Goal: Information Seeking & Learning: Learn about a topic

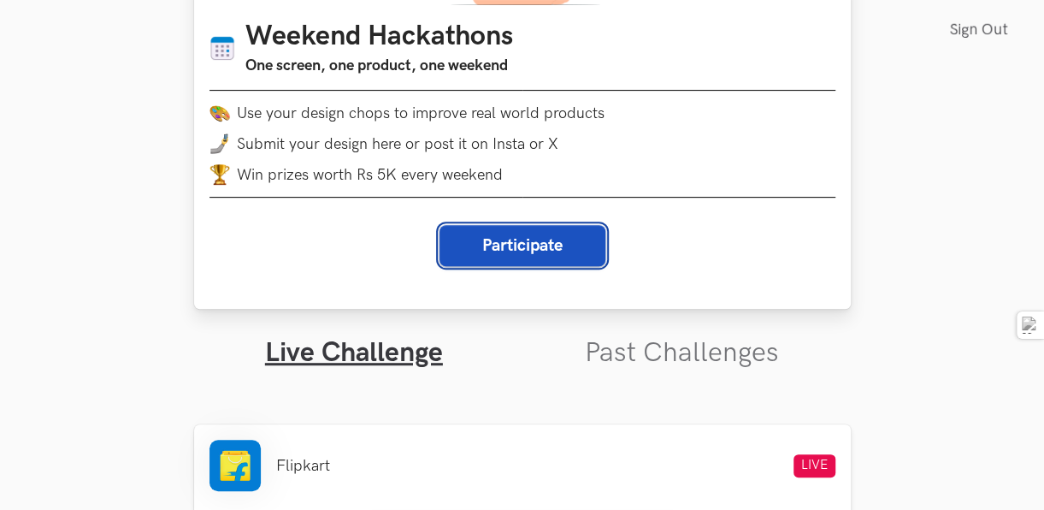
click at [533, 250] on button "Participate" at bounding box center [522, 245] width 166 height 41
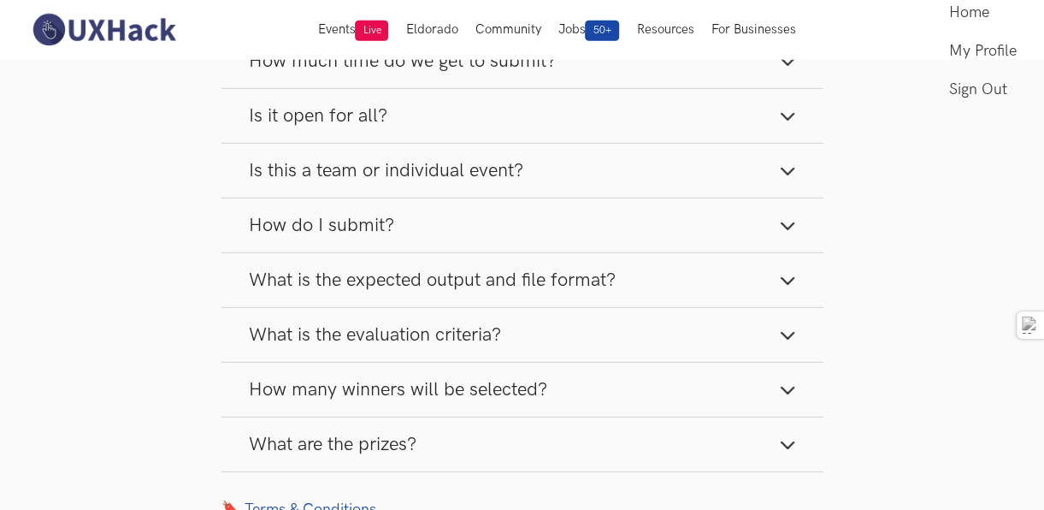
scroll to position [2223, 0]
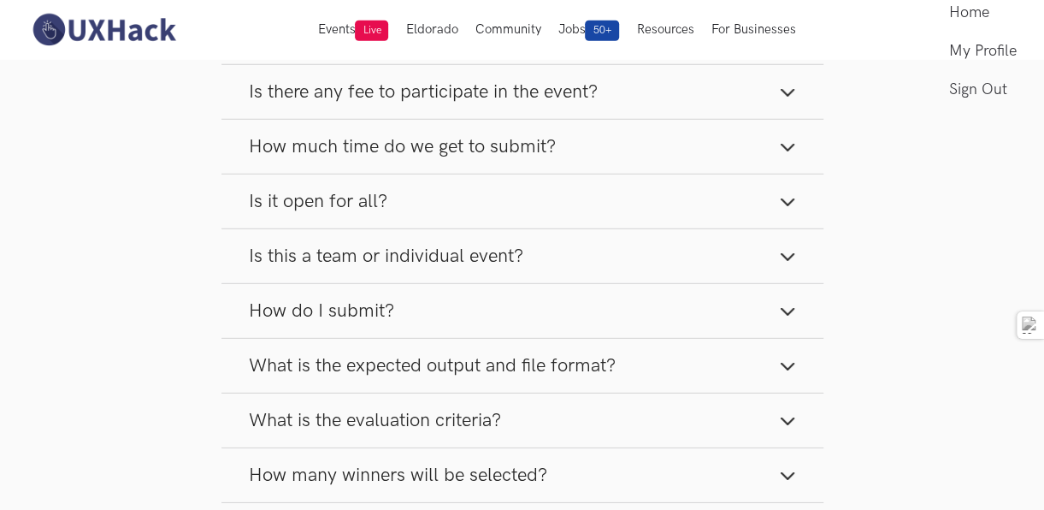
click at [663, 119] on button "Is there any fee to participate in the event?" at bounding box center [522, 92] width 602 height 54
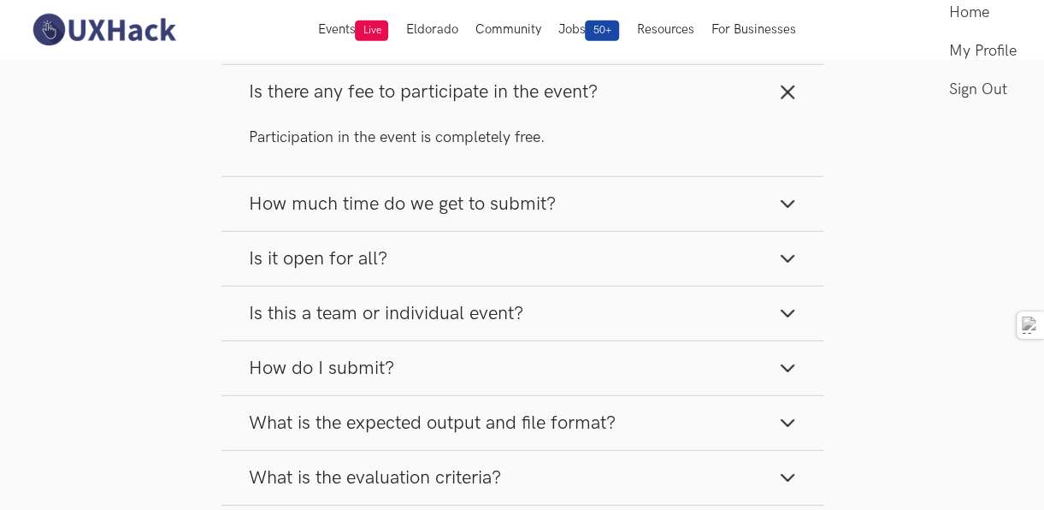
click at [663, 119] on button "Is there any fee to participate in the event?" at bounding box center [522, 92] width 602 height 54
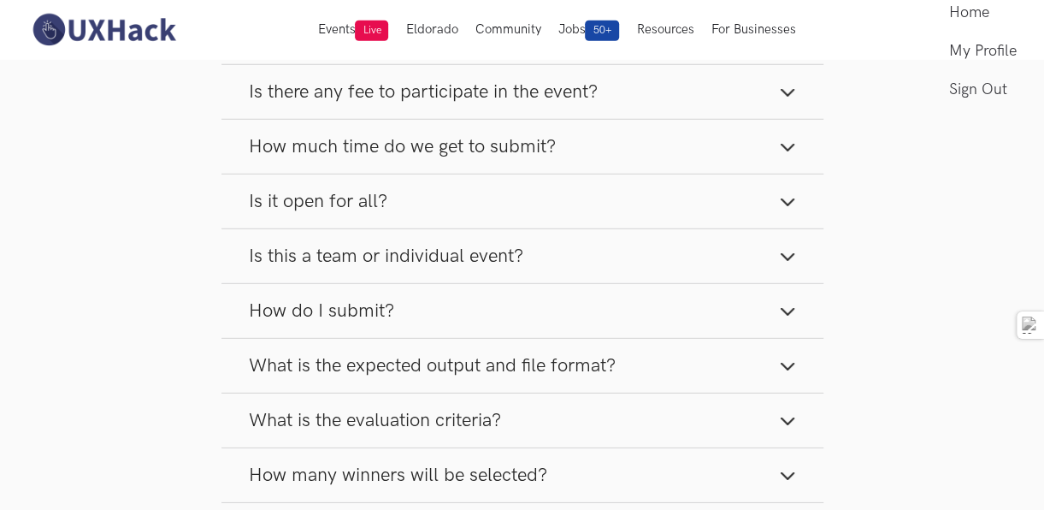
click at [662, 160] on button "How much time do we get to submit?" at bounding box center [522, 147] width 602 height 54
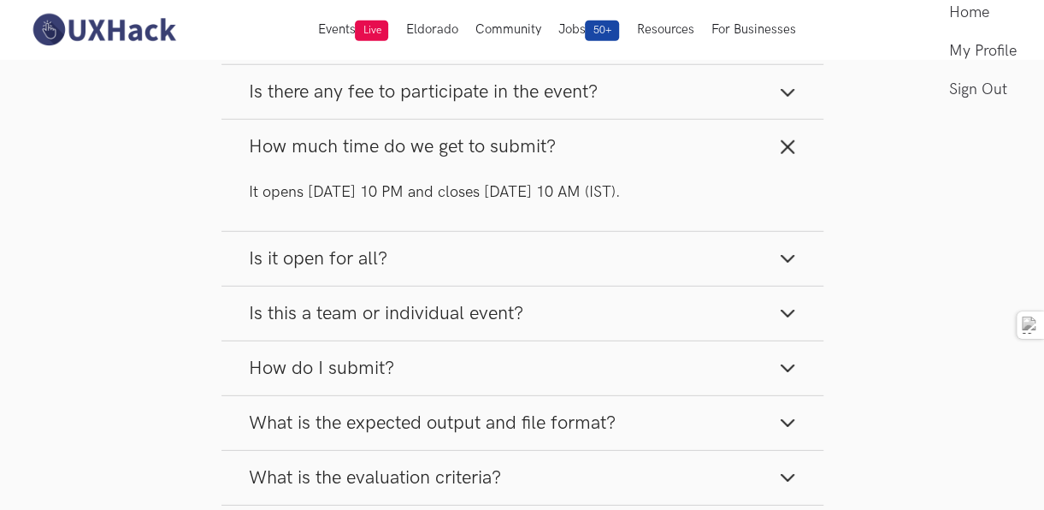
click at [661, 160] on button "How much time do we get to submit?" at bounding box center [522, 147] width 602 height 54
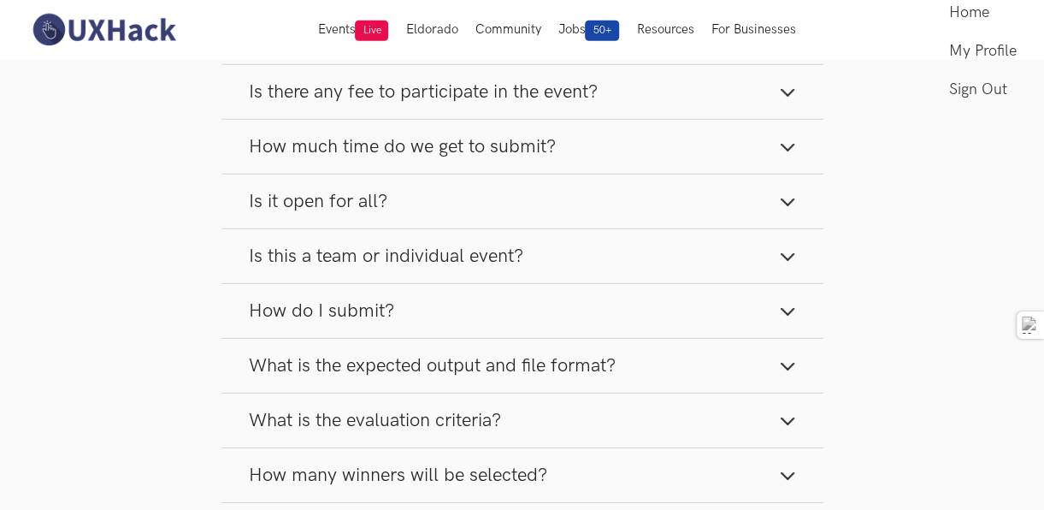
click at [592, 228] on button "Is it open for all?" at bounding box center [522, 201] width 602 height 54
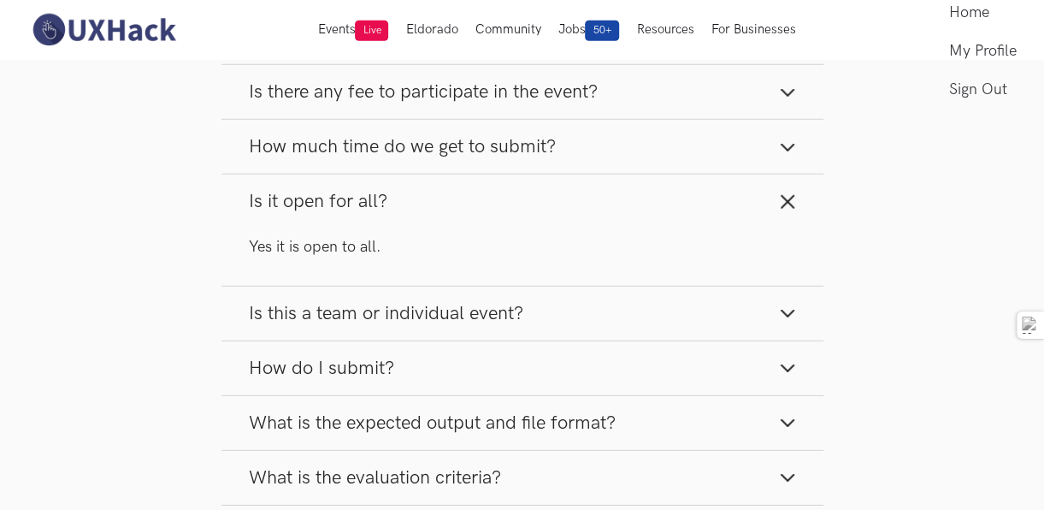
click at [591, 224] on button "Is it open for all?" at bounding box center [522, 201] width 602 height 54
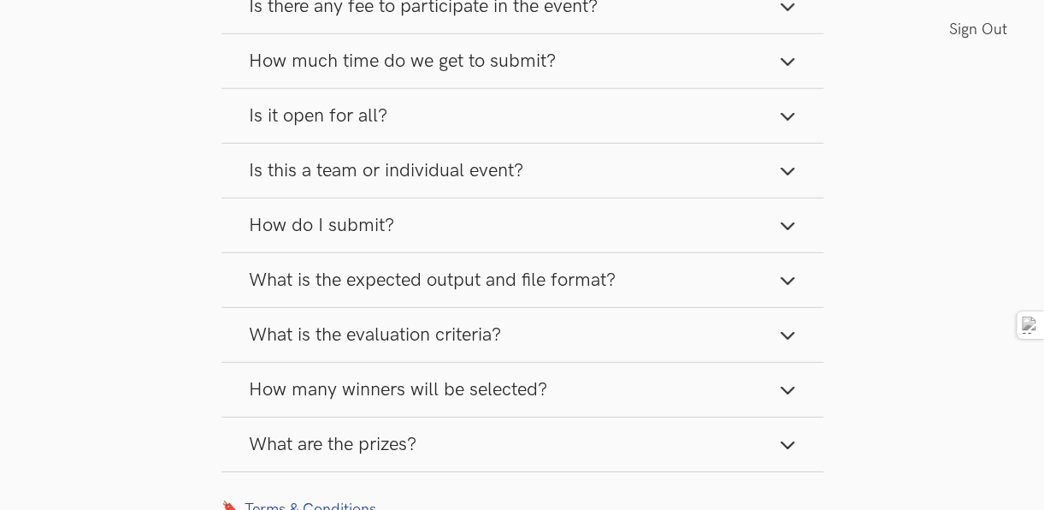
scroll to position [2394, 0]
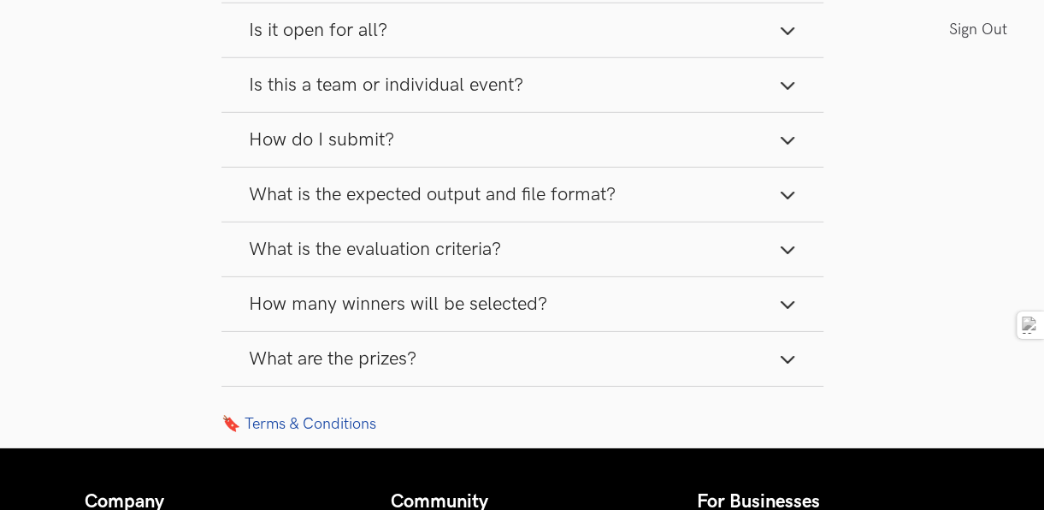
click at [649, 161] on button "How do I submit?" at bounding box center [522, 140] width 602 height 54
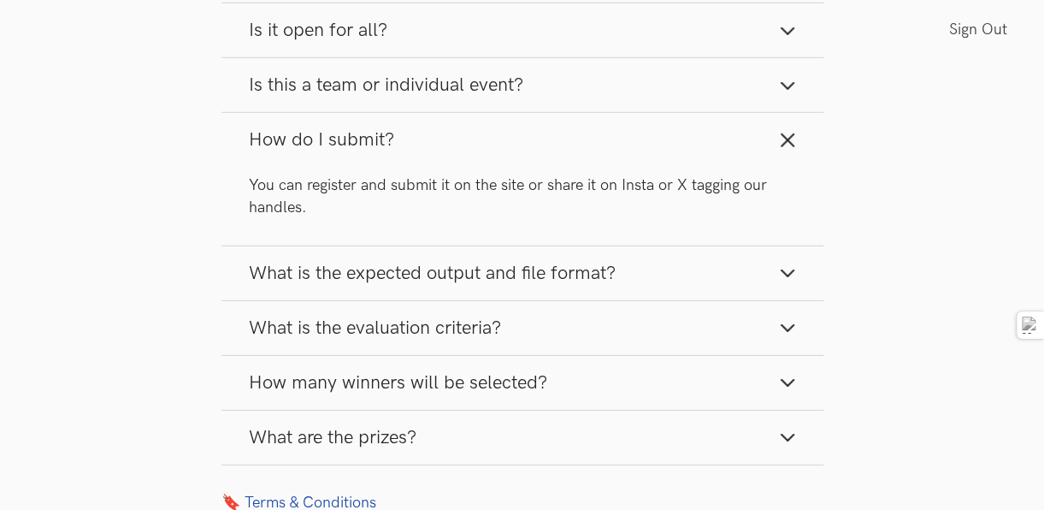
click at [649, 161] on button "How do I submit?" at bounding box center [522, 140] width 602 height 54
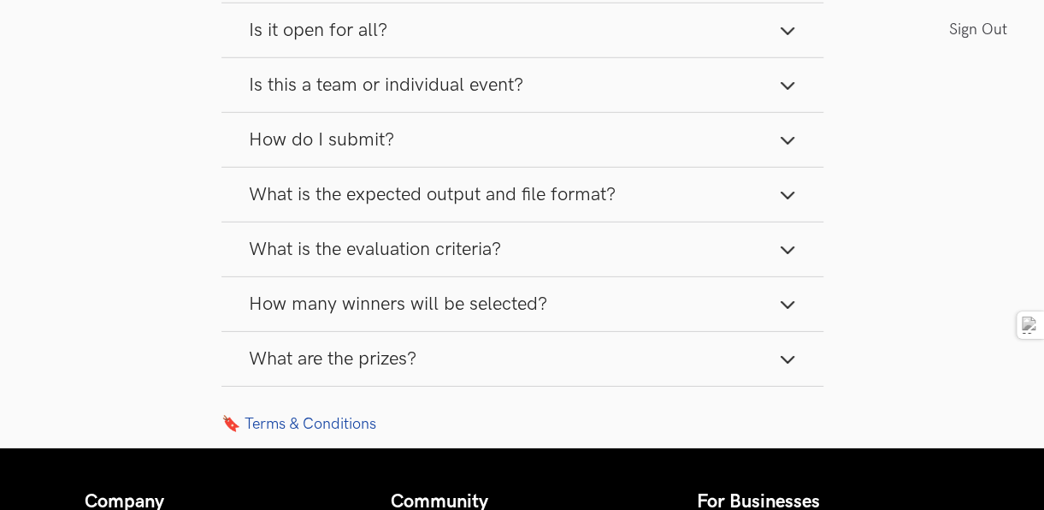
click at [634, 192] on button "What is the expected output and file format?" at bounding box center [522, 195] width 602 height 54
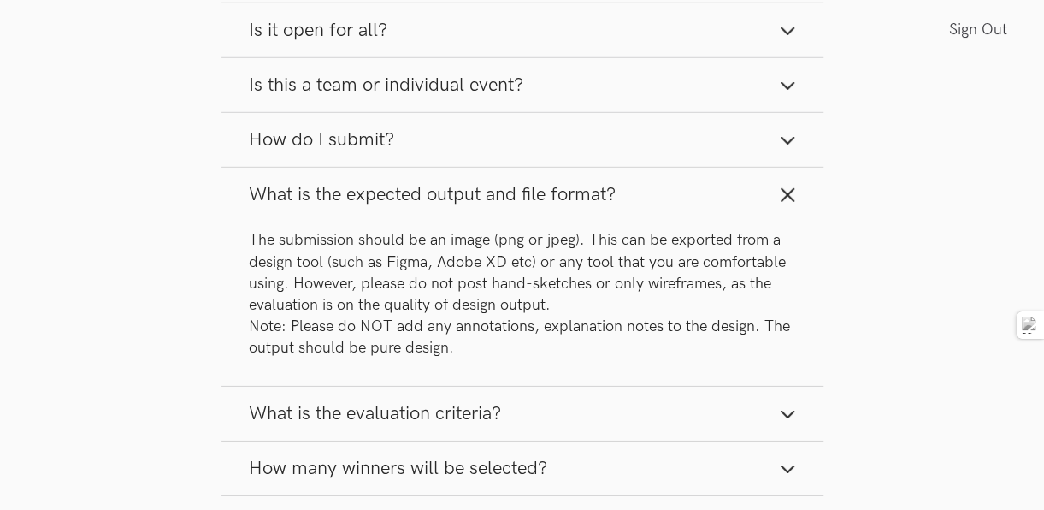
click at [634, 192] on button "What is the expected output and file format?" at bounding box center [522, 195] width 602 height 54
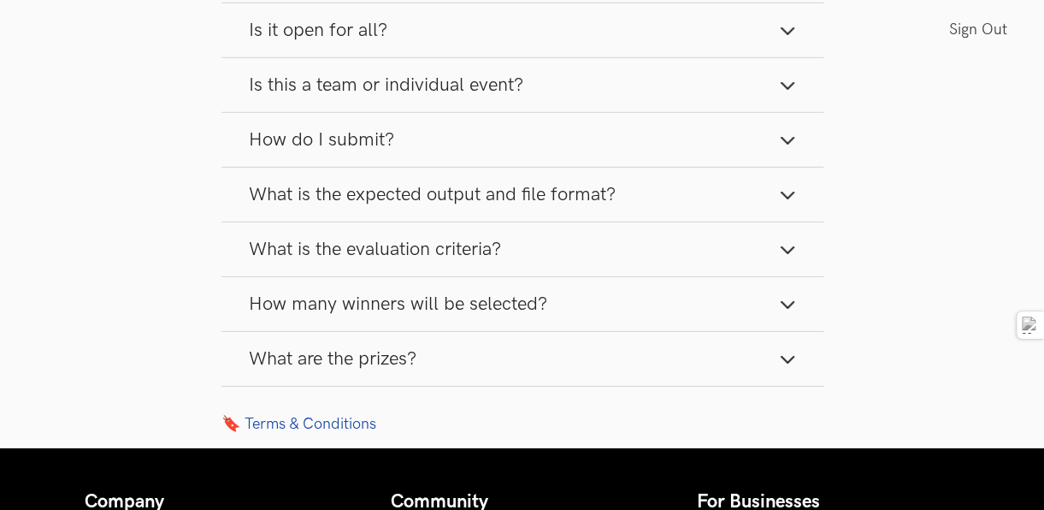
scroll to position [2479, 0]
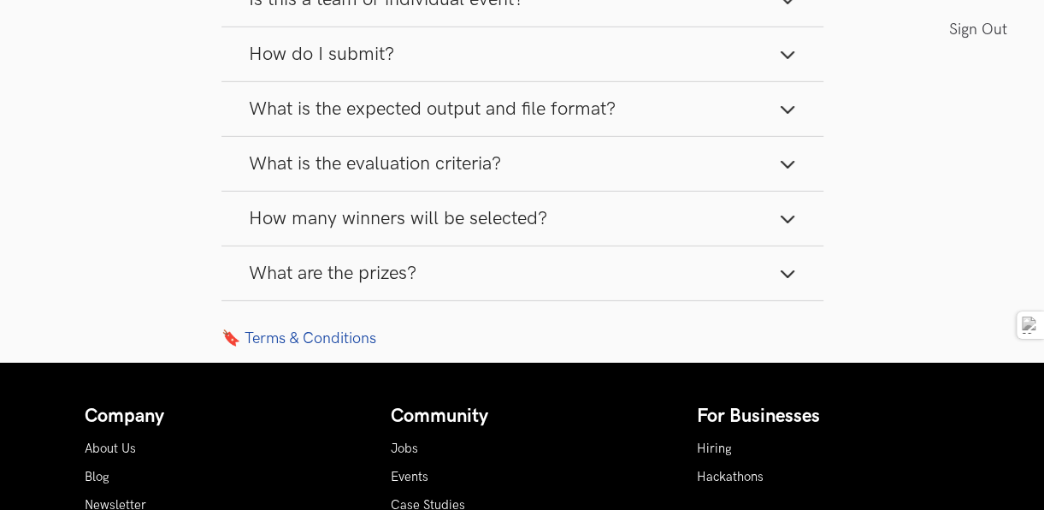
click at [634, 191] on button "What is the evaluation criteria?" at bounding box center [522, 164] width 602 height 54
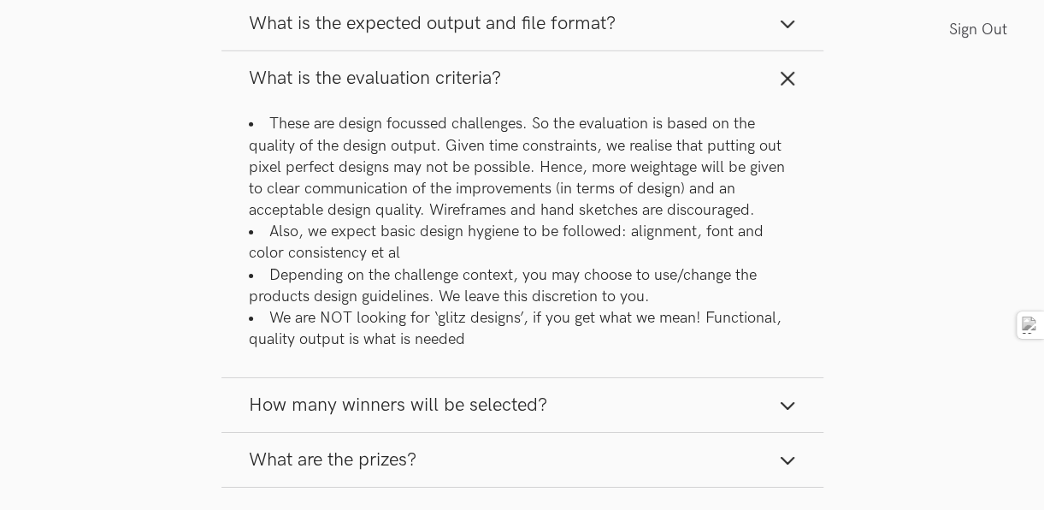
scroll to position [2821, 0]
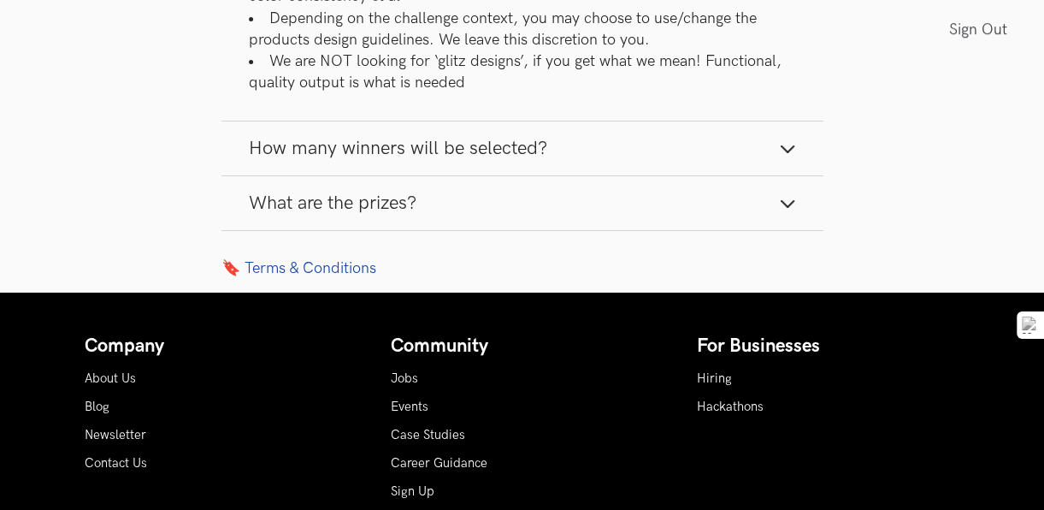
click at [562, 166] on button "How many winners will be selected?" at bounding box center [522, 148] width 602 height 54
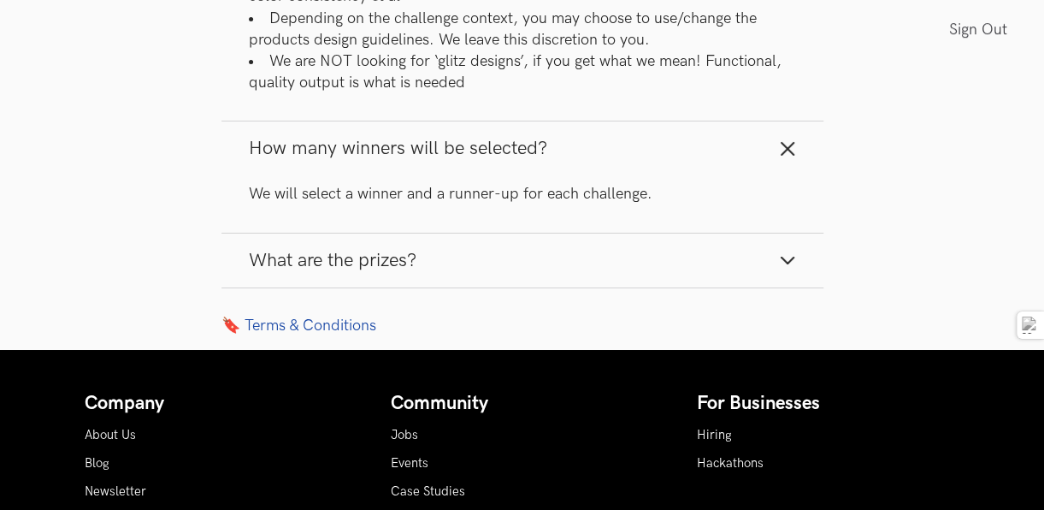
click at [751, 279] on button "What are the prizes?" at bounding box center [522, 260] width 602 height 54
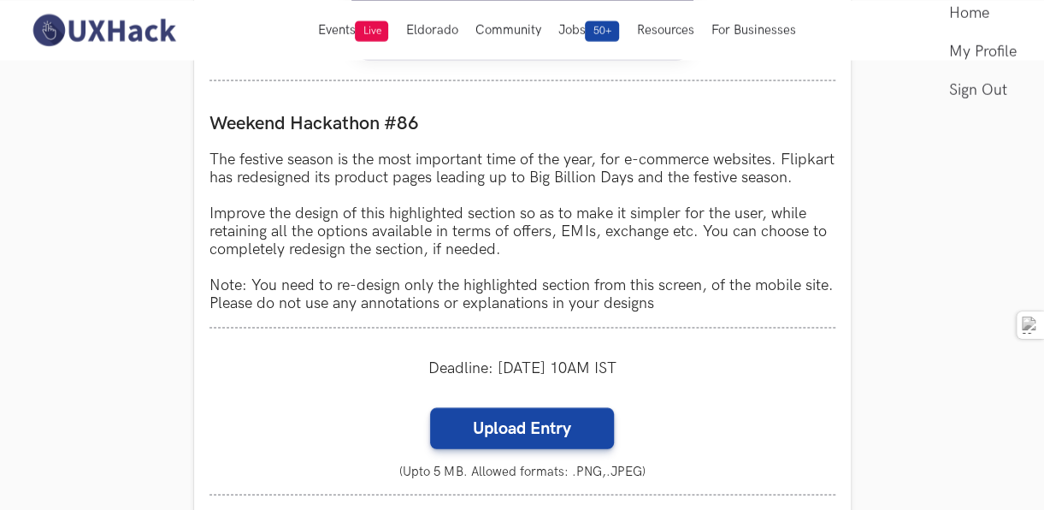
scroll to position [1605, 0]
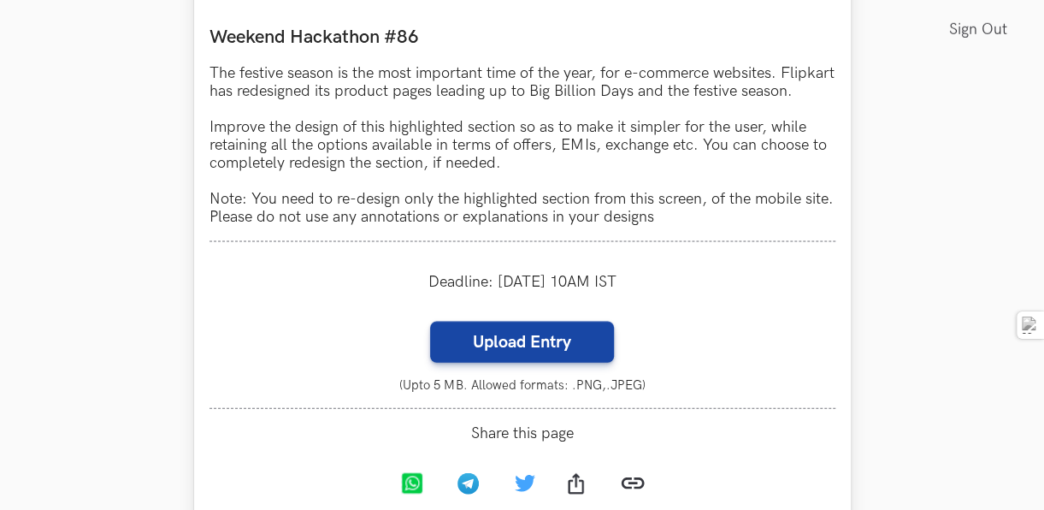
click at [743, 276] on div "Deadline: [DATE] 10AM IST" at bounding box center [522, 281] width 626 height 49
drag, startPoint x: 211, startPoint y: 181, endPoint x: 519, endPoint y: 177, distance: 307.8
click at [519, 177] on p "The festive season is the most important time of the year, for e-commerce websi…" at bounding box center [522, 145] width 626 height 162
drag, startPoint x: 519, startPoint y: 177, endPoint x: 408, endPoint y: 202, distance: 113.9
click at [414, 202] on p "The festive season is the most important time of the year, for e-commerce websi…" at bounding box center [522, 145] width 626 height 162
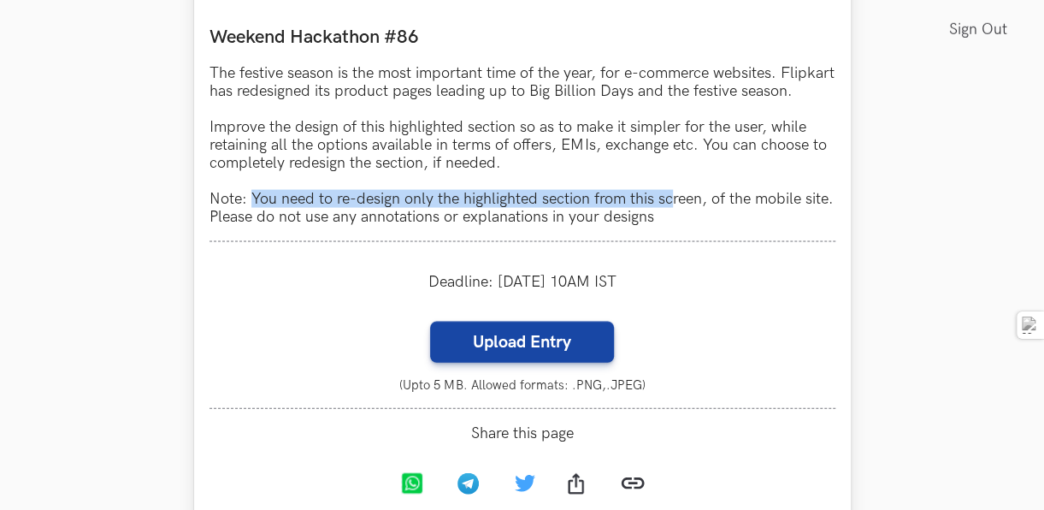
drag, startPoint x: 254, startPoint y: 219, endPoint x: 675, endPoint y: 219, distance: 420.6
click at [675, 219] on p "The festive season is the most important time of the year, for e-commerce websi…" at bounding box center [522, 145] width 626 height 162
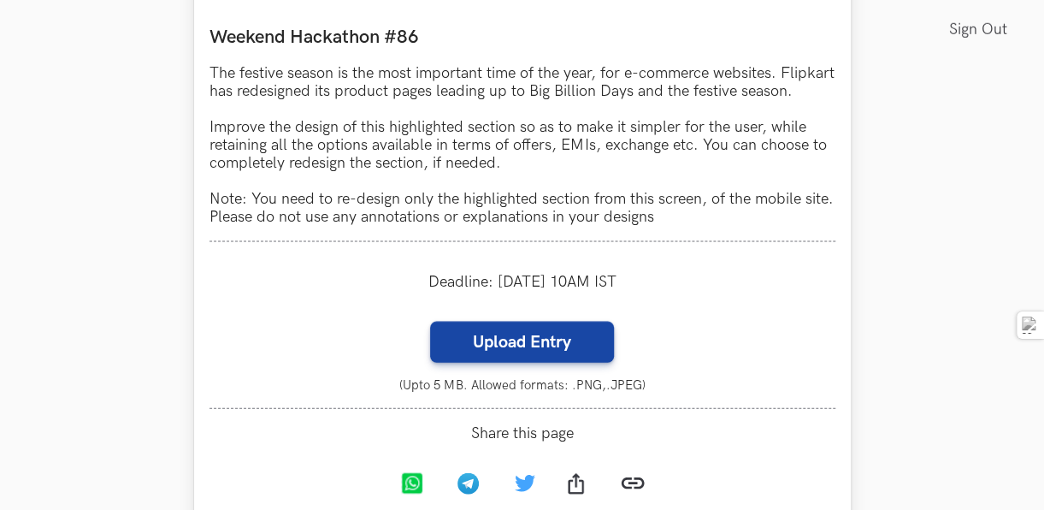
drag, startPoint x: 675, startPoint y: 219, endPoint x: 480, endPoint y: 200, distance: 195.8
click at [480, 200] on p "The festive season is the most important time of the year, for e-commerce websi…" at bounding box center [522, 145] width 626 height 162
drag, startPoint x: 575, startPoint y: 144, endPoint x: 760, endPoint y: 146, distance: 184.7
click at [760, 146] on p "The festive season is the most important time of the year, for e-commerce websi…" at bounding box center [522, 145] width 626 height 162
drag, startPoint x: 760, startPoint y: 146, endPoint x: 645, endPoint y: 113, distance: 120.1
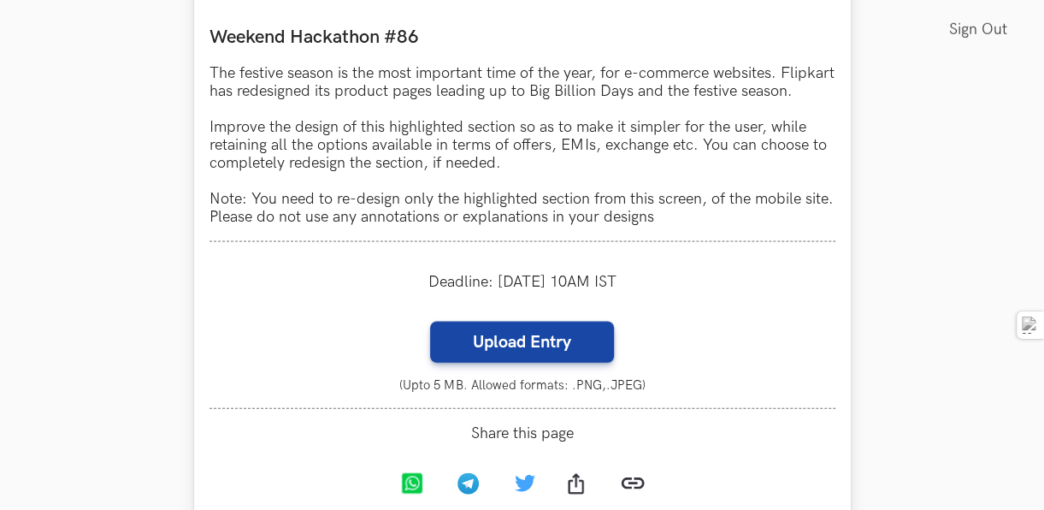
click at [645, 113] on p "The festive season is the most important time of the year, for e-commerce websi…" at bounding box center [522, 145] width 626 height 162
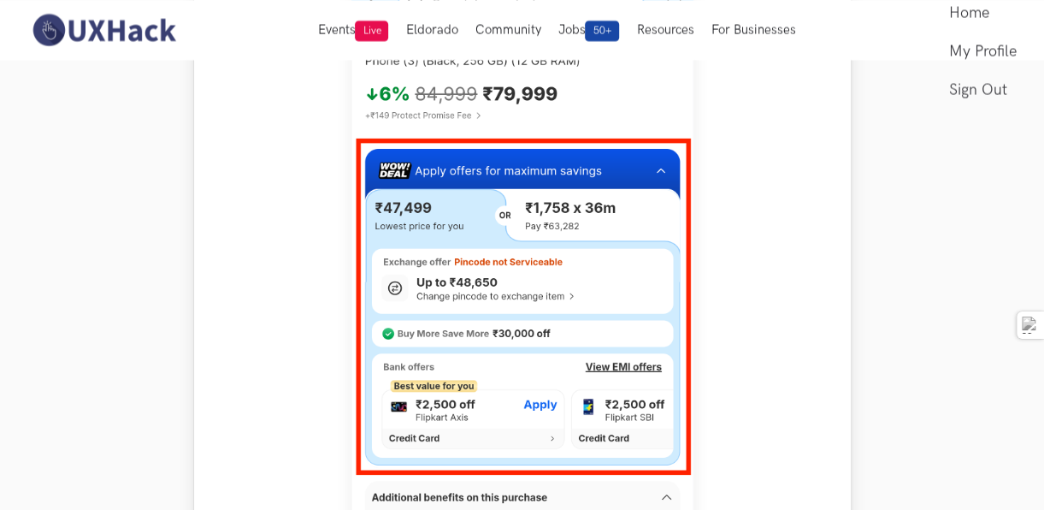
scroll to position [1006, 0]
